Goal: Consume media (video, audio)

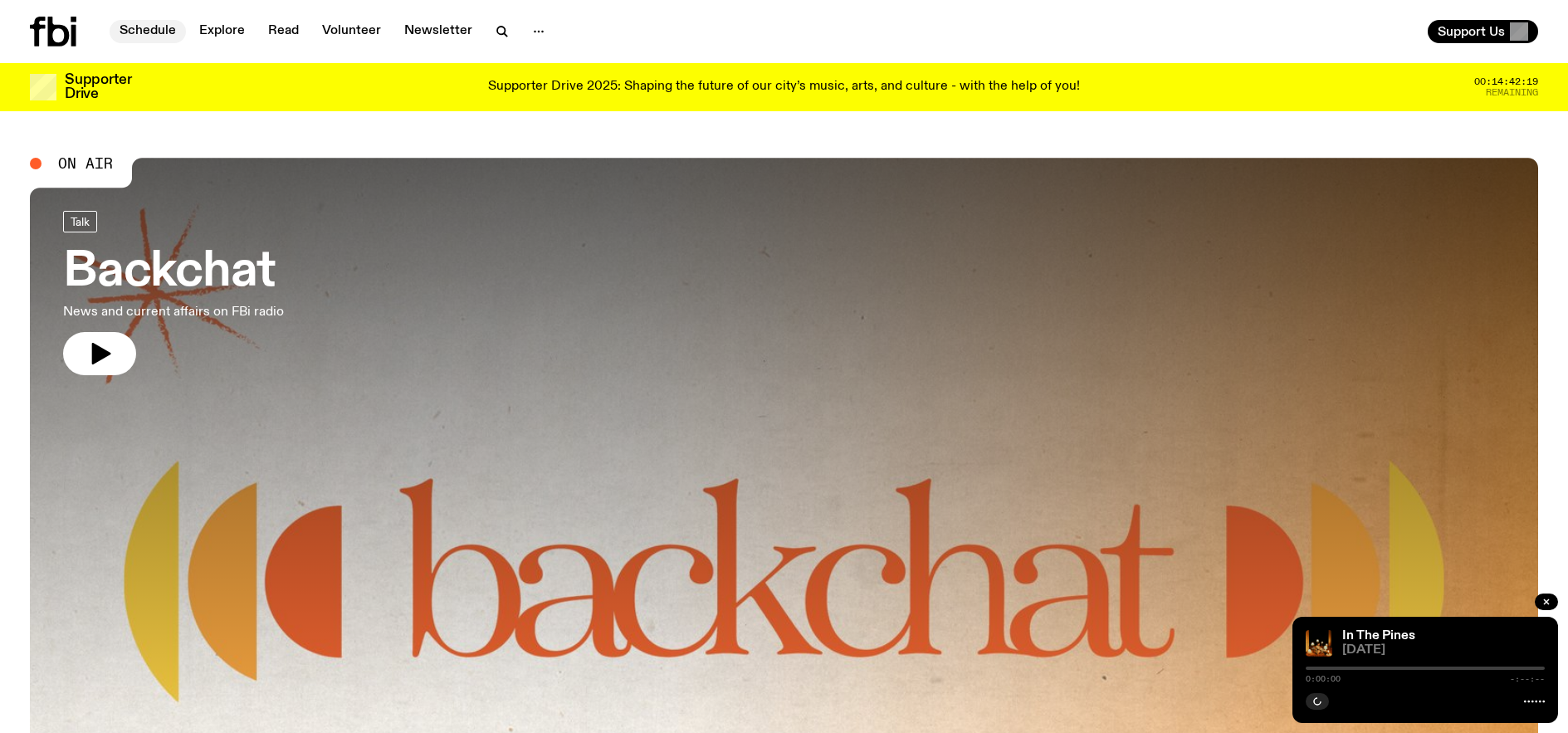
click at [162, 32] on link "Schedule" at bounding box center [148, 31] width 77 height 24
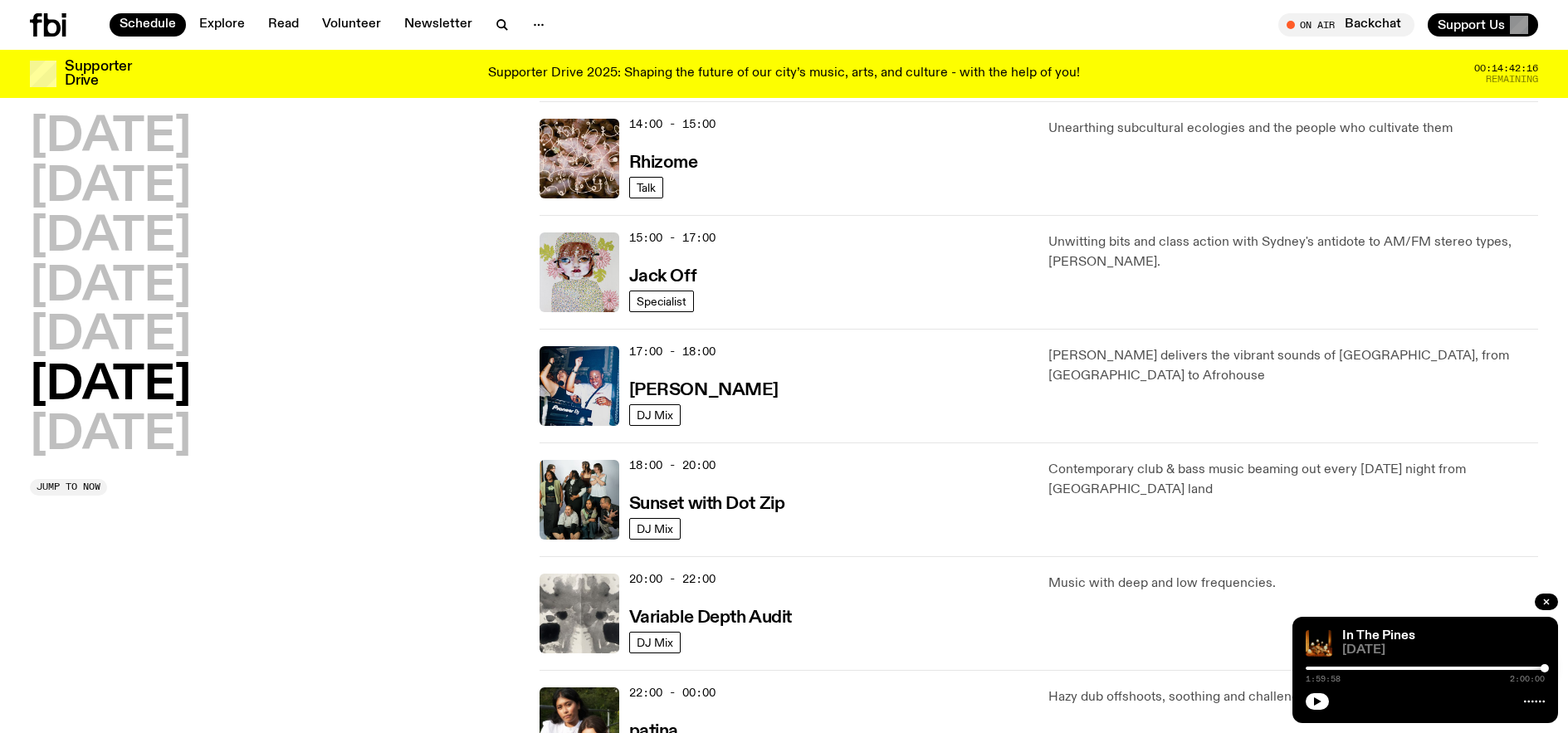
scroll to position [902, 0]
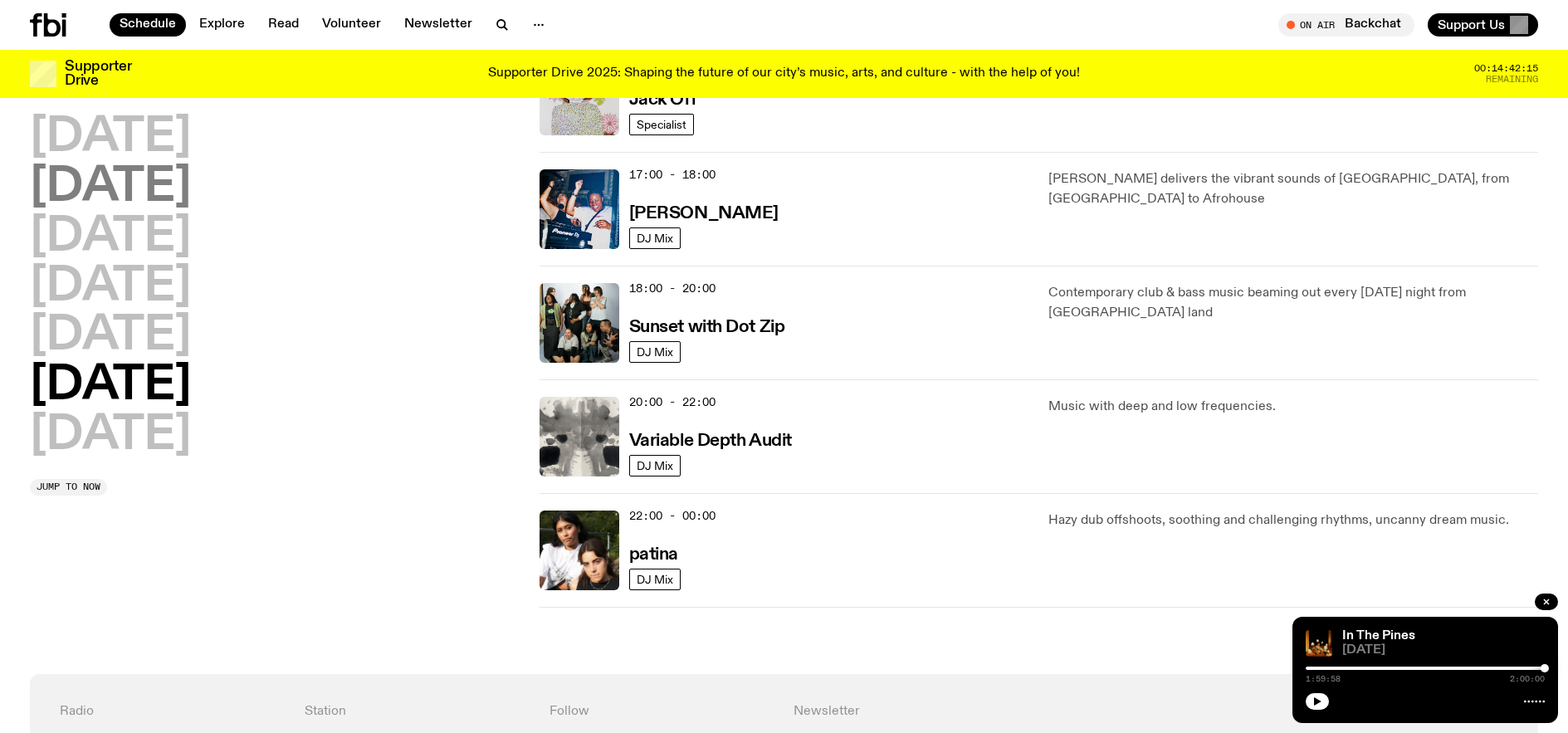
click at [119, 194] on h2 "[DATE]" at bounding box center [110, 187] width 161 height 46
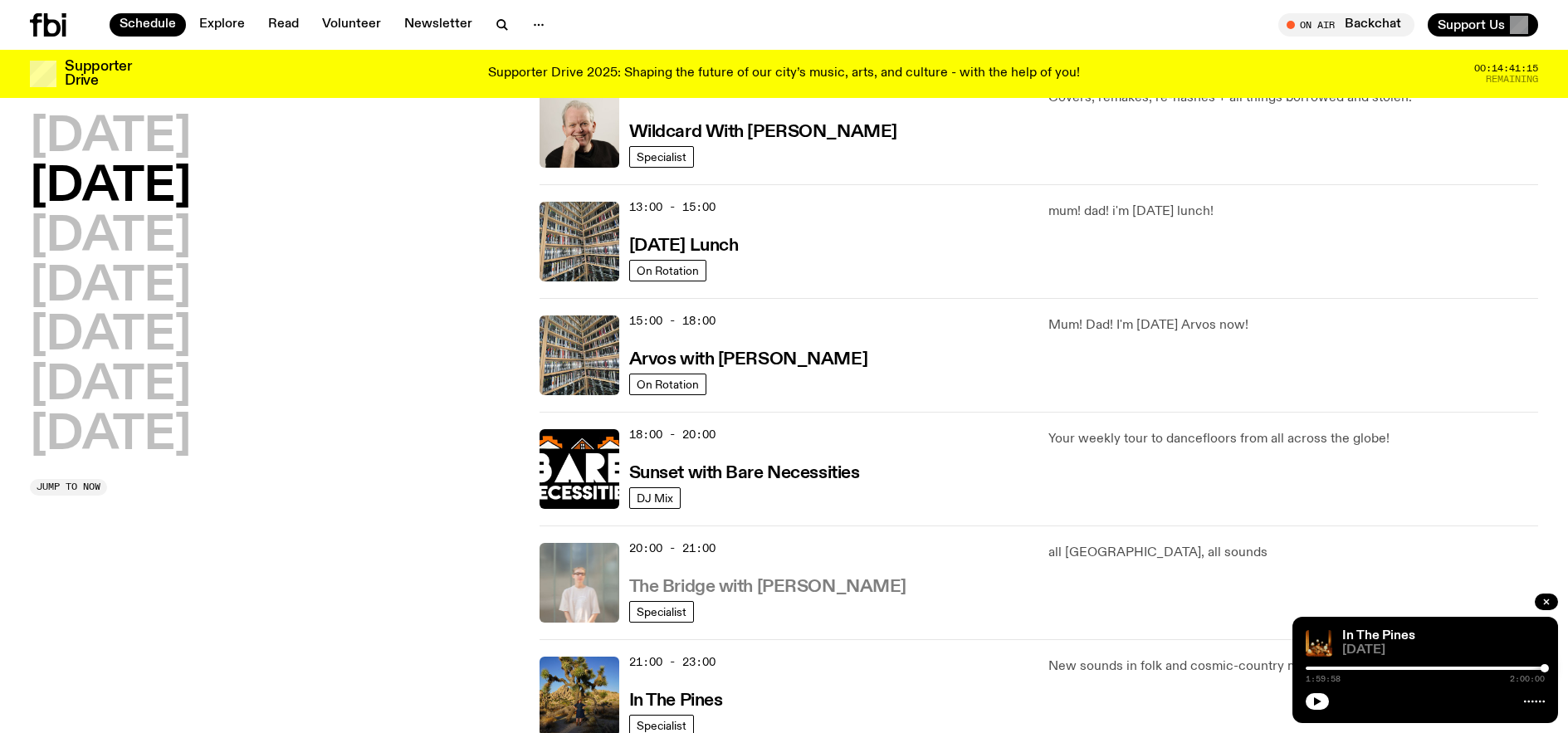
scroll to position [586, 0]
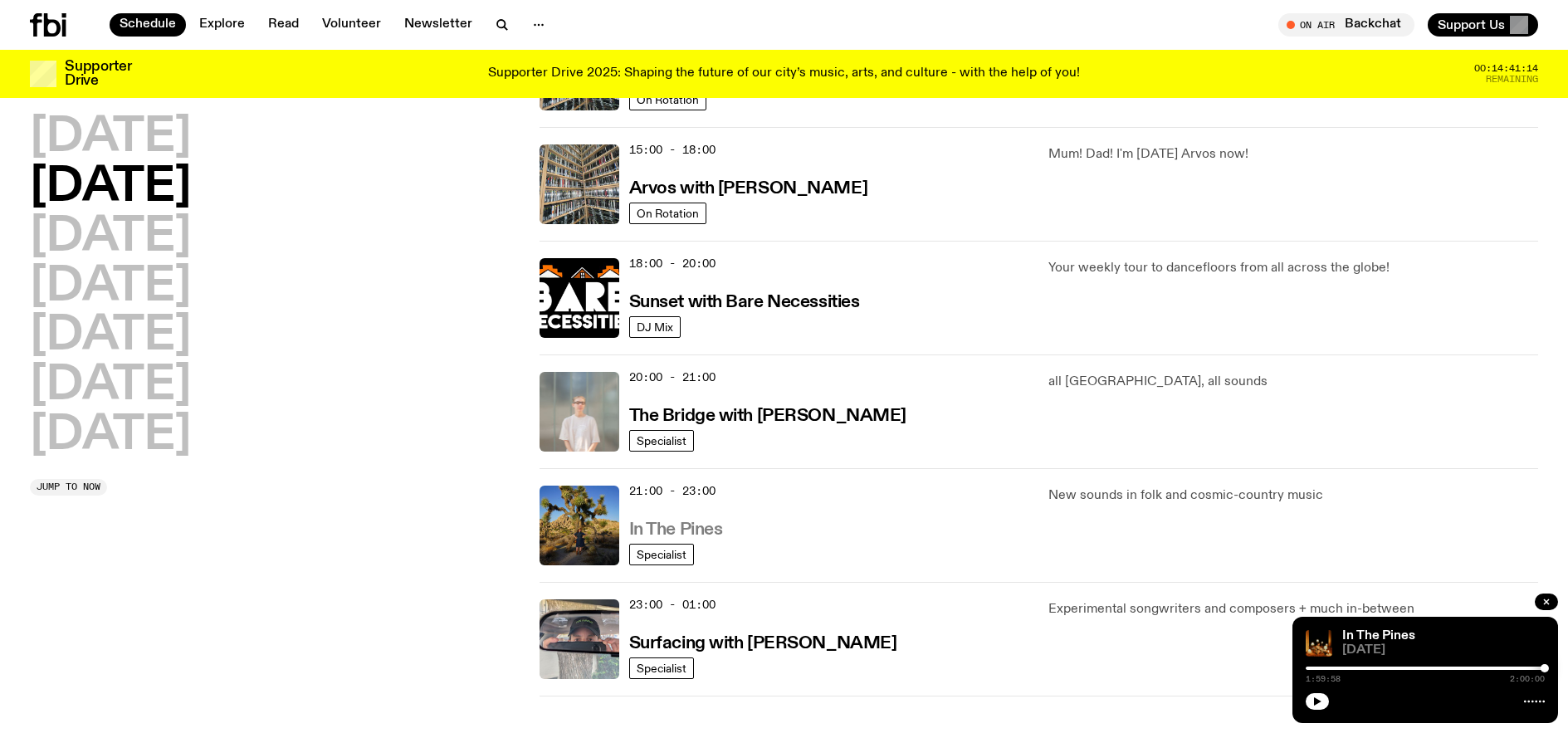
click at [666, 529] on h3 "In The Pines" at bounding box center [676, 530] width 93 height 18
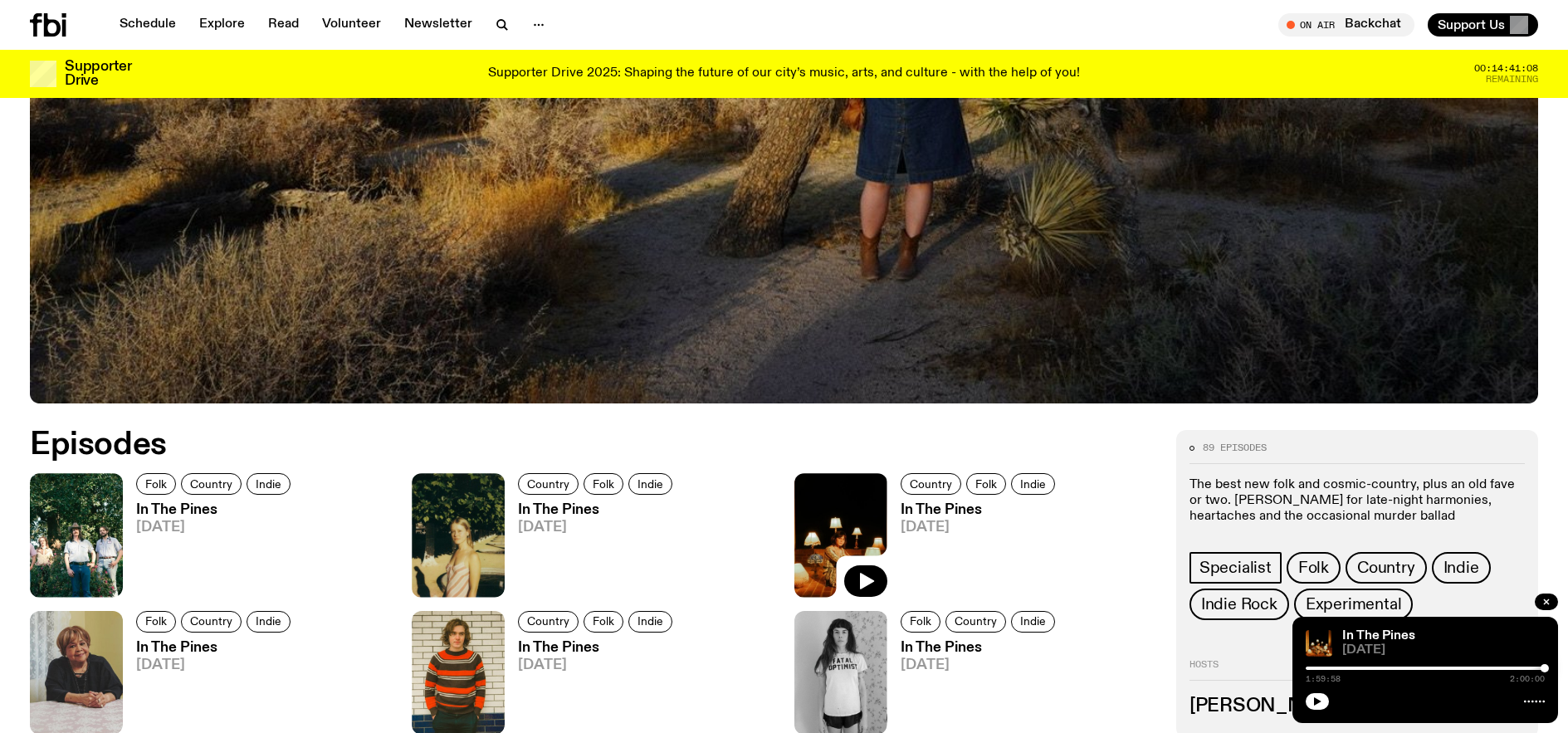
scroll to position [699, 0]
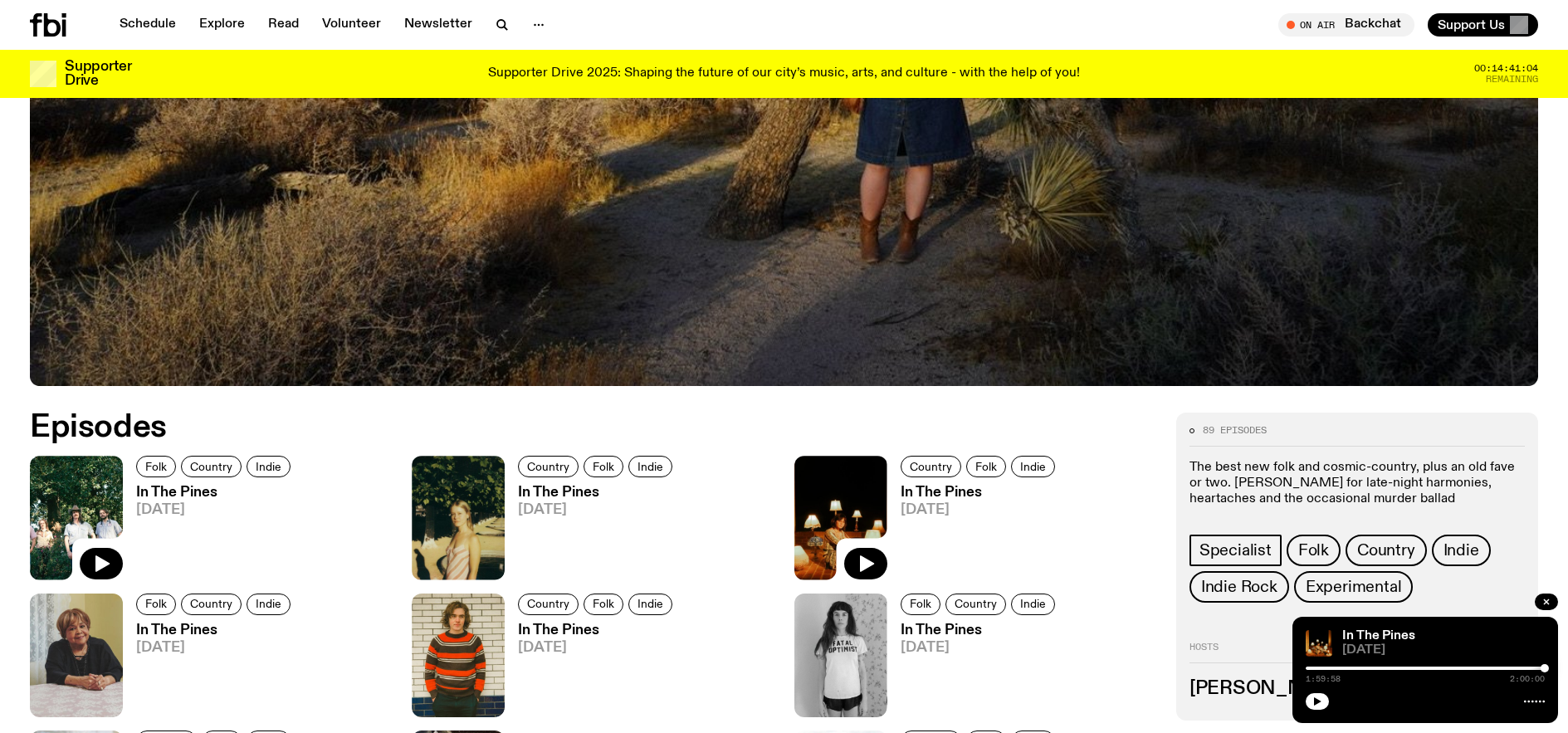
click at [78, 486] on img at bounding box center [76, 518] width 93 height 124
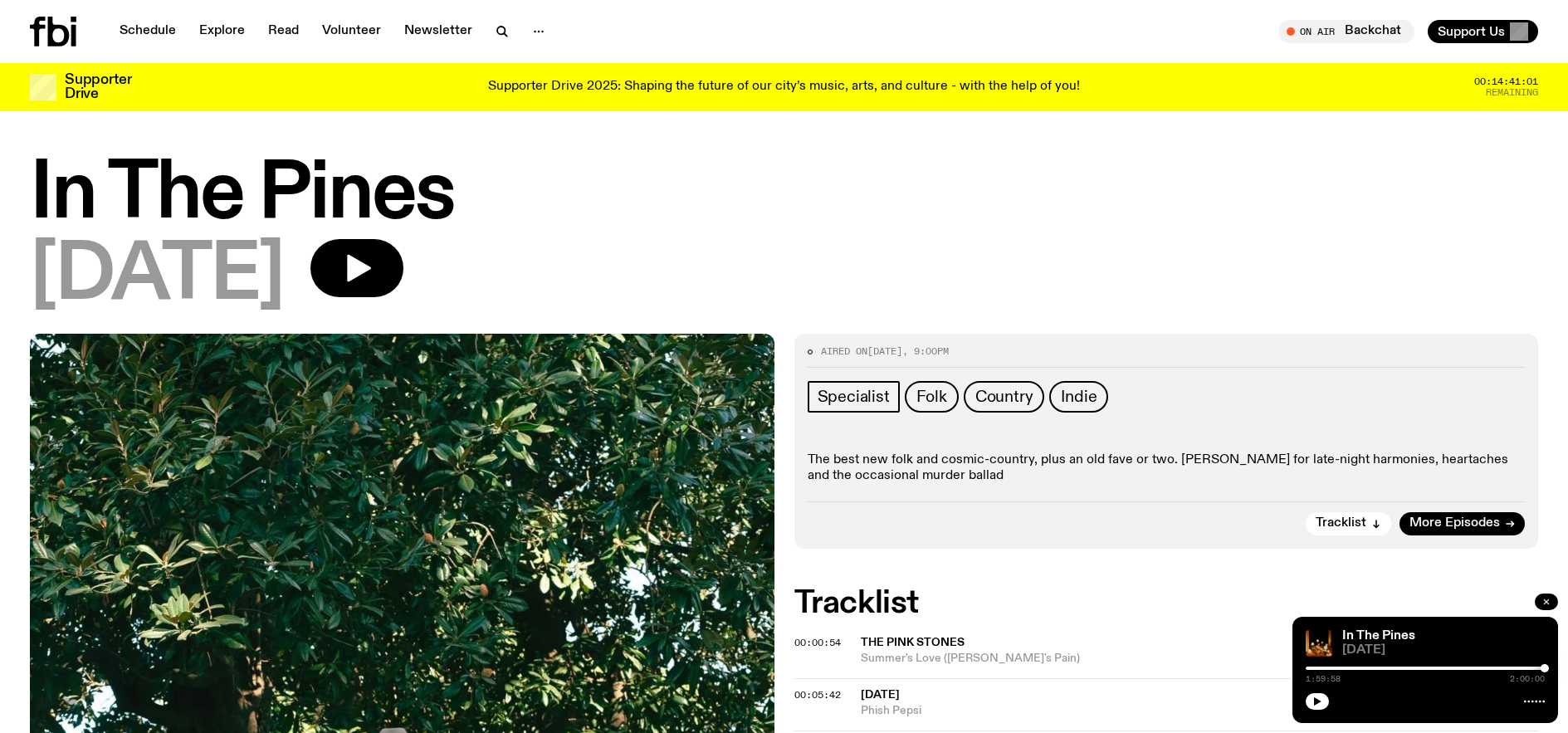
click at [1546, 593] on button "button" at bounding box center [1547, 601] width 24 height 17
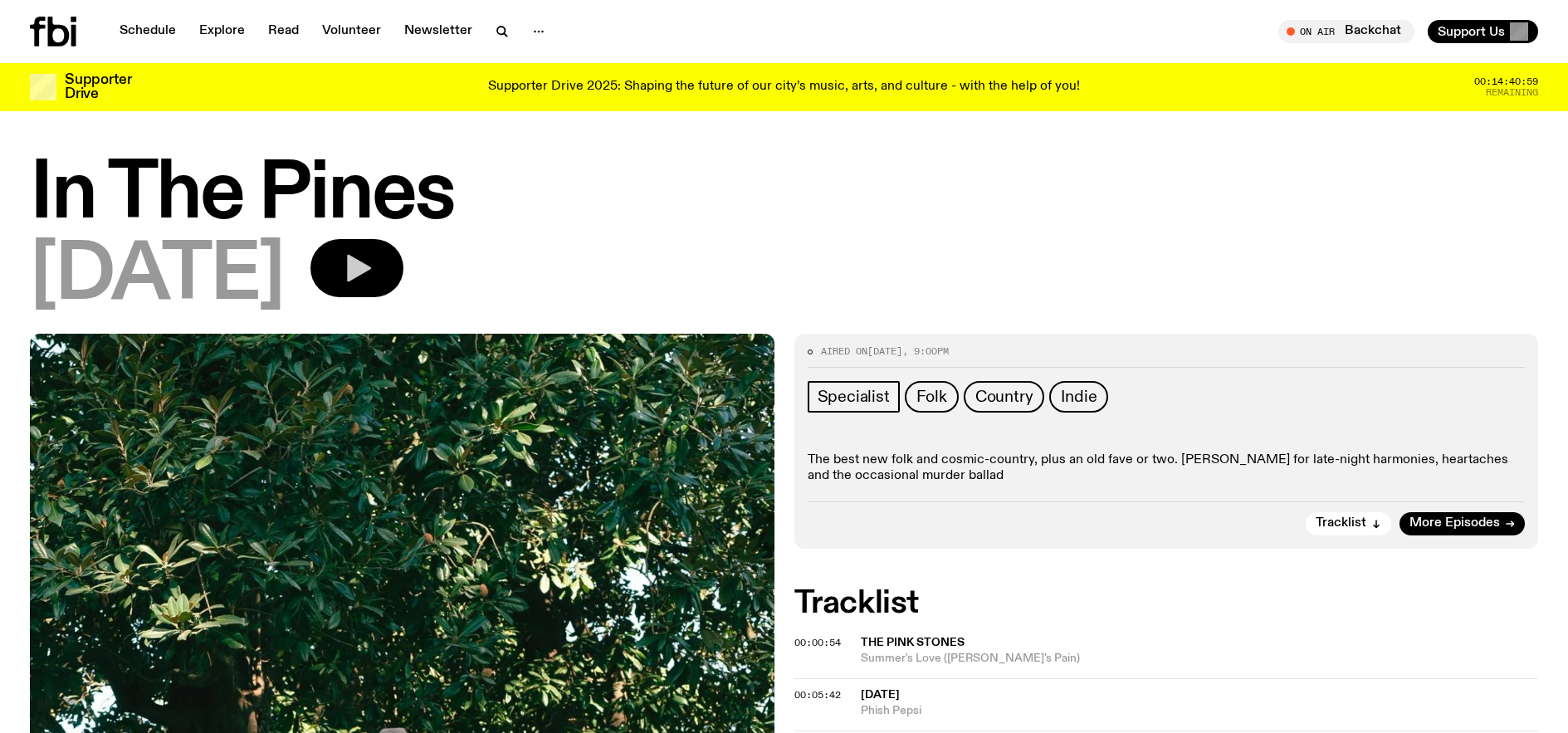
click at [374, 278] on icon "button" at bounding box center [357, 269] width 33 height 33
